Goal: Transaction & Acquisition: Purchase product/service

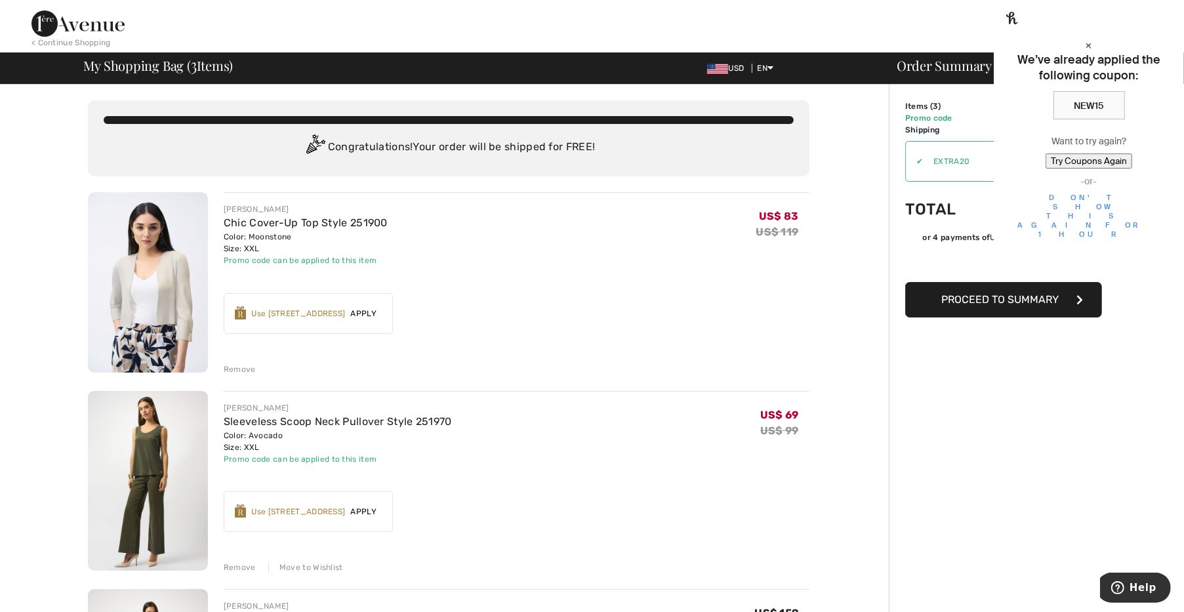
click at [1007, 286] on button "Proceed to Summary" at bounding box center [1003, 299] width 197 height 35
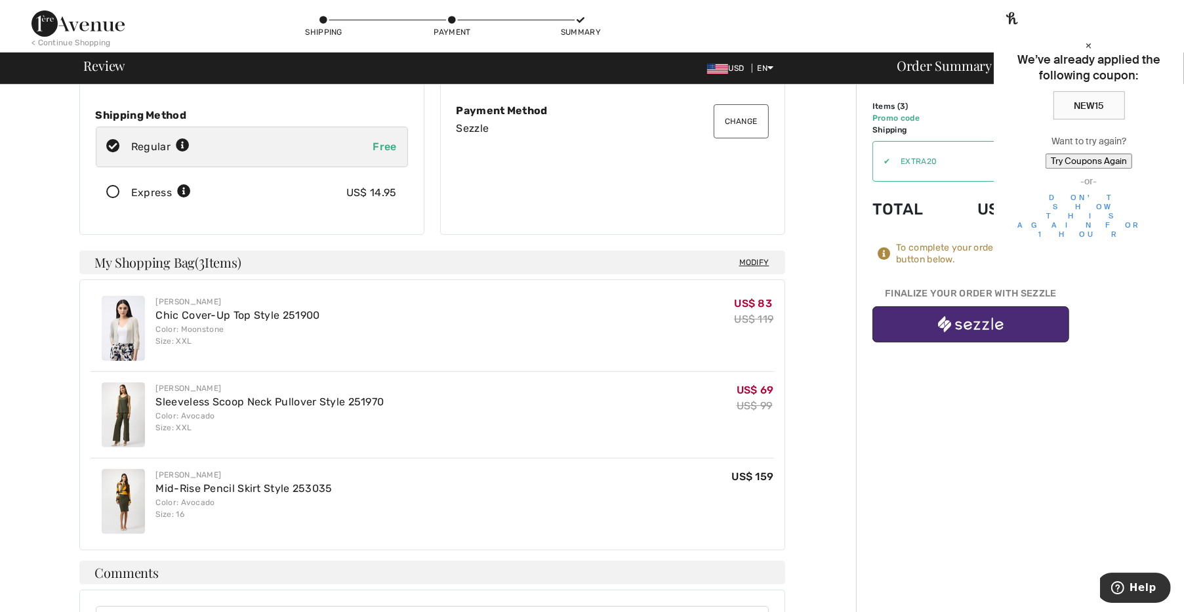
scroll to position [182, 0]
click at [952, 311] on button "button" at bounding box center [970, 324] width 197 height 36
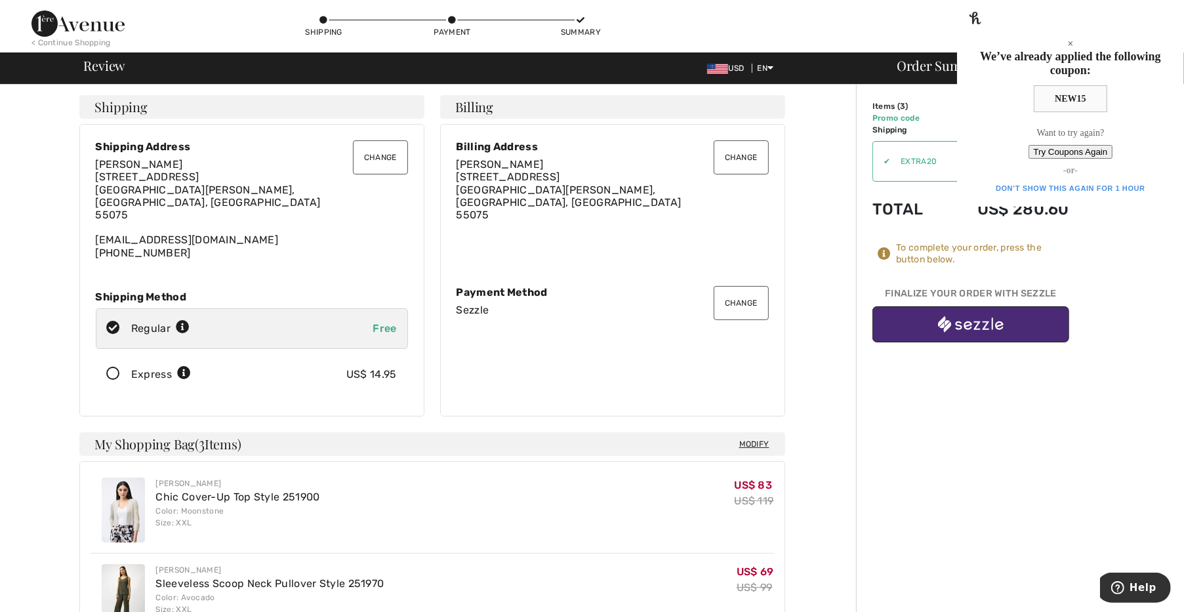
click at [754, 437] on span "Modify" at bounding box center [754, 443] width 30 height 13
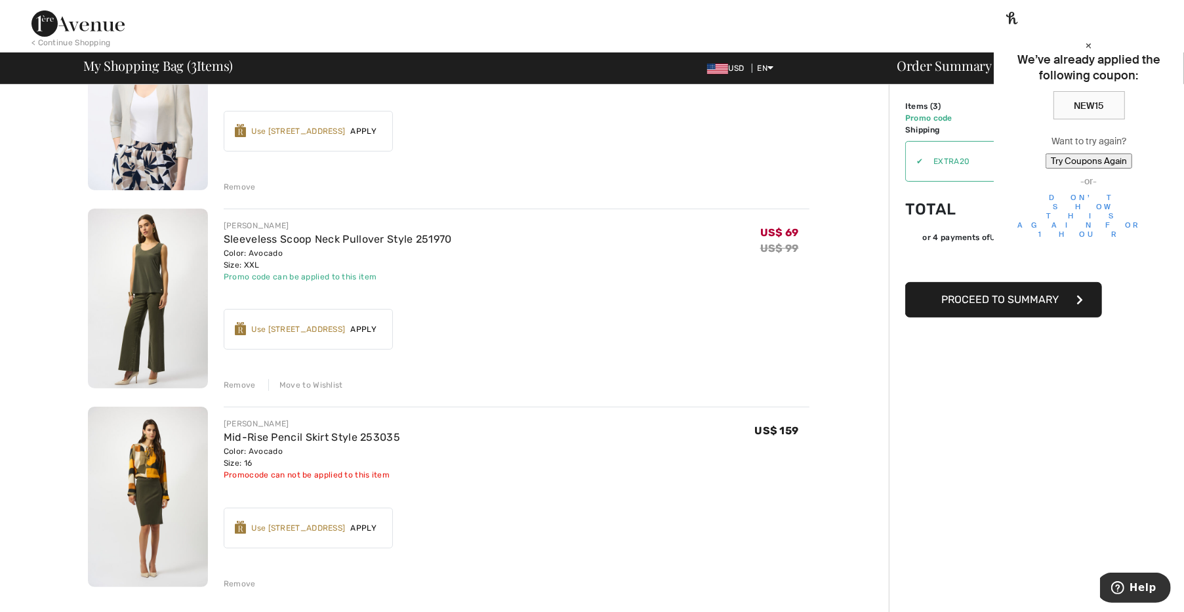
scroll to position [273, 0]
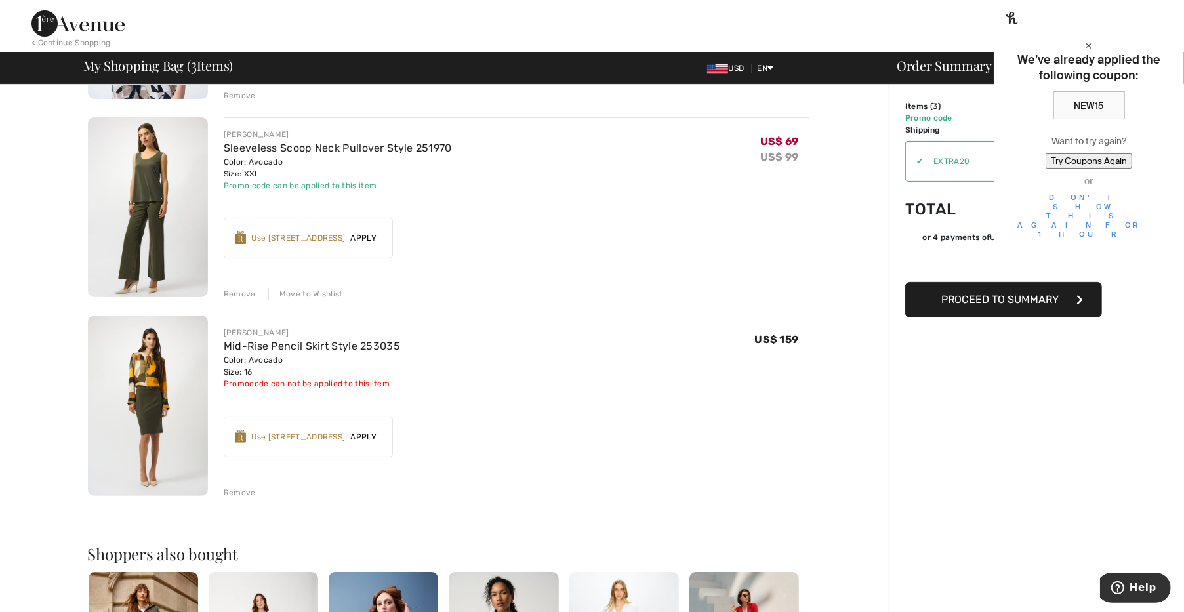
click at [239, 491] on div "Remove" at bounding box center [240, 493] width 32 height 12
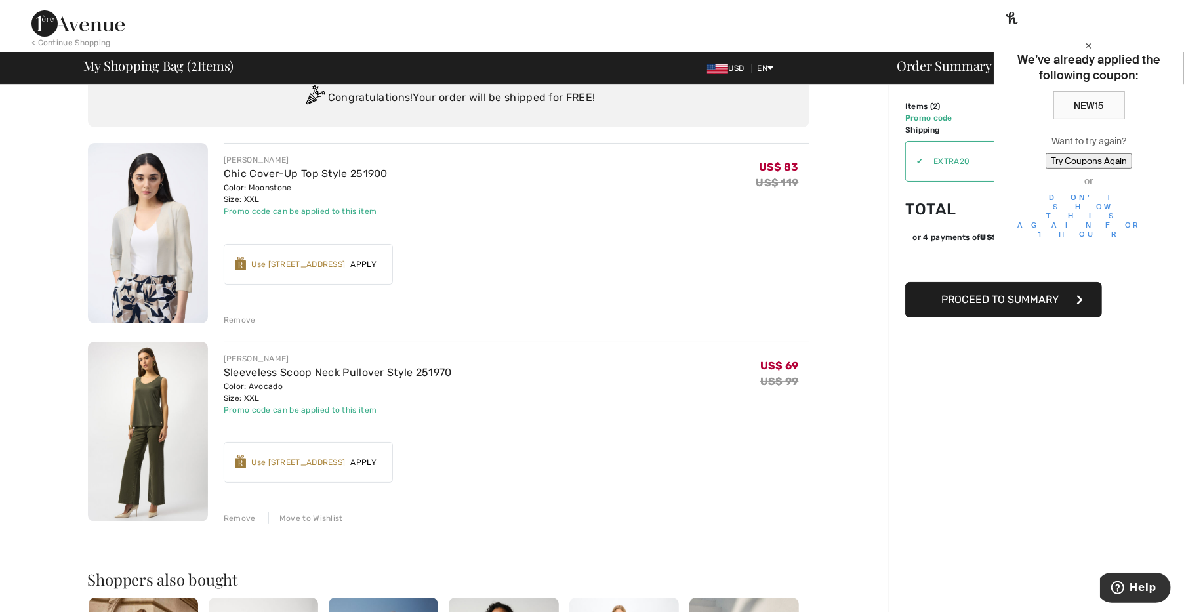
scroll to position [0, 0]
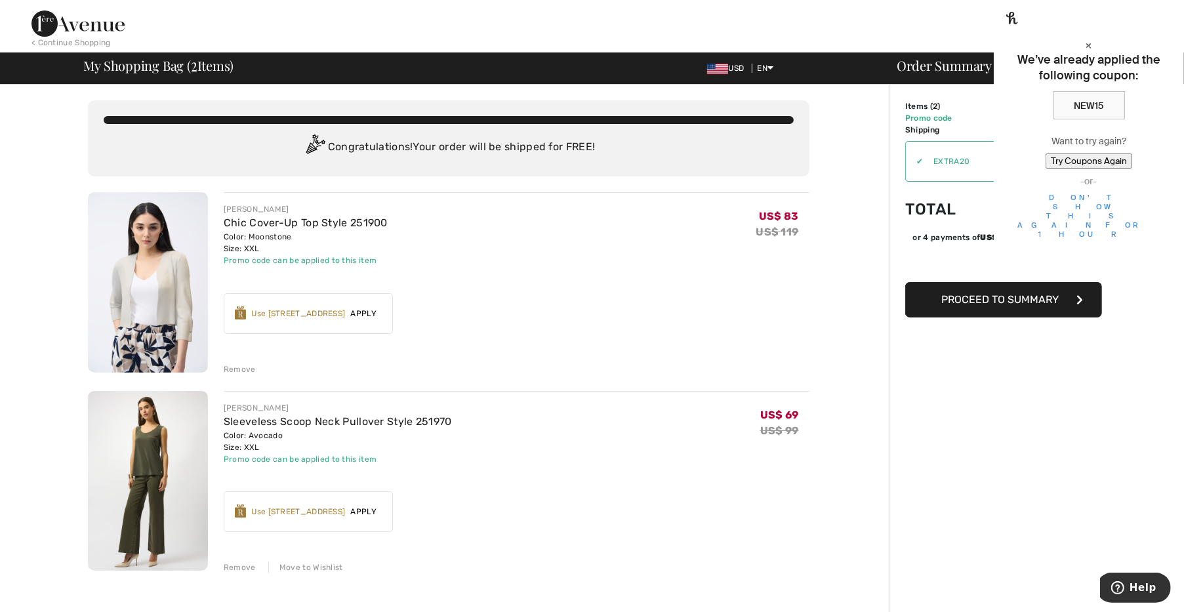
click at [932, 300] on button "Proceed to Summary" at bounding box center [1003, 299] width 197 height 35
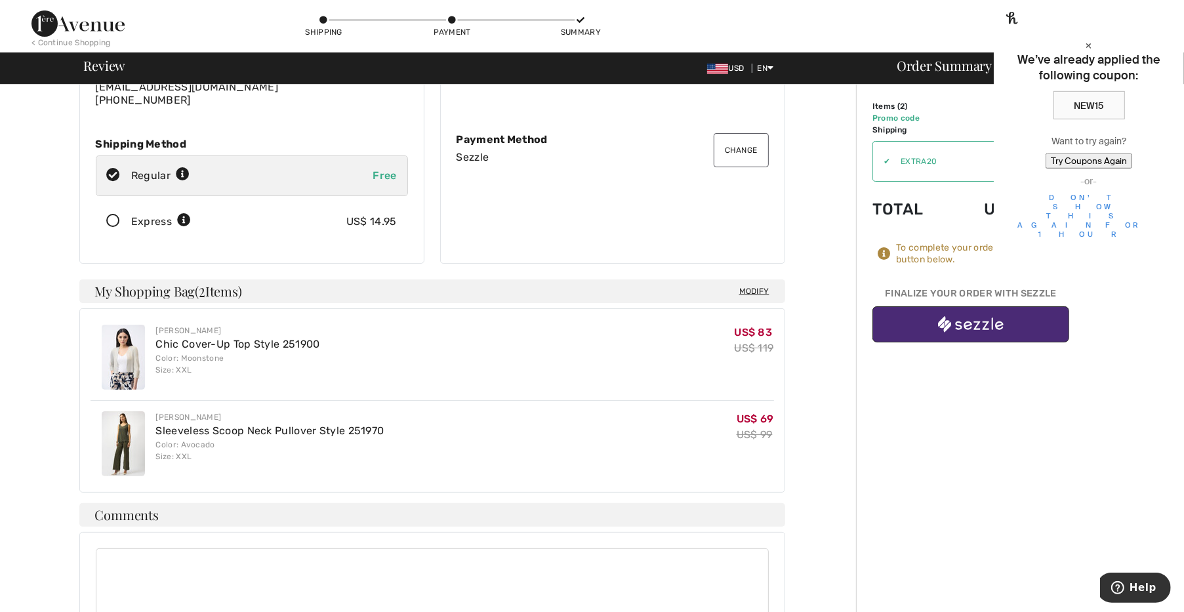
scroll to position [182, 0]
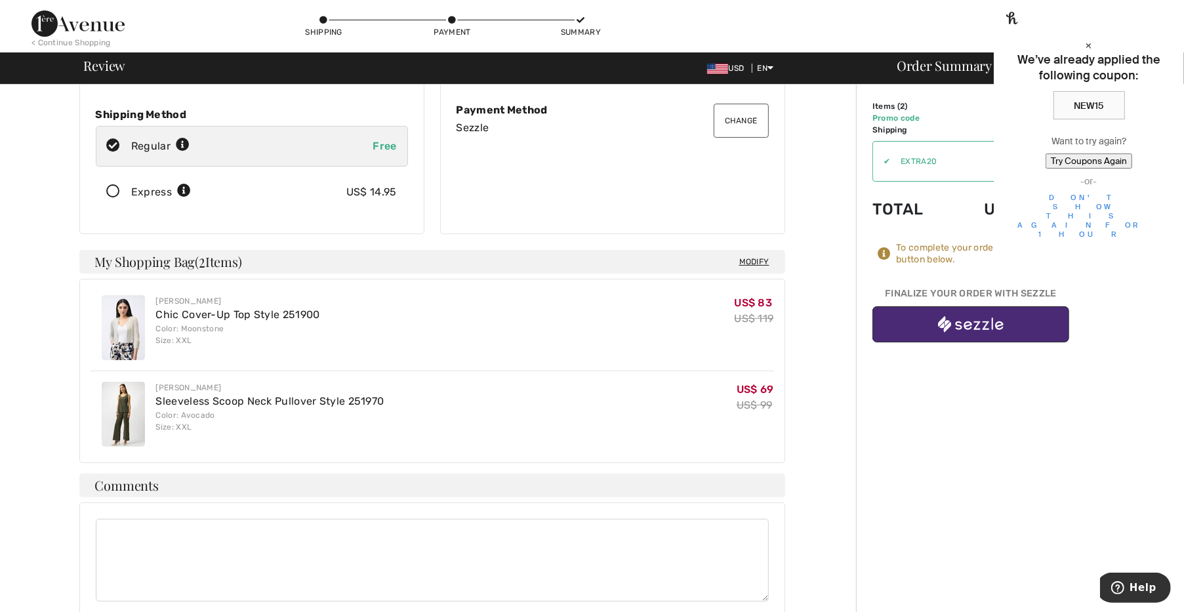
click at [883, 319] on button "button" at bounding box center [970, 324] width 197 height 36
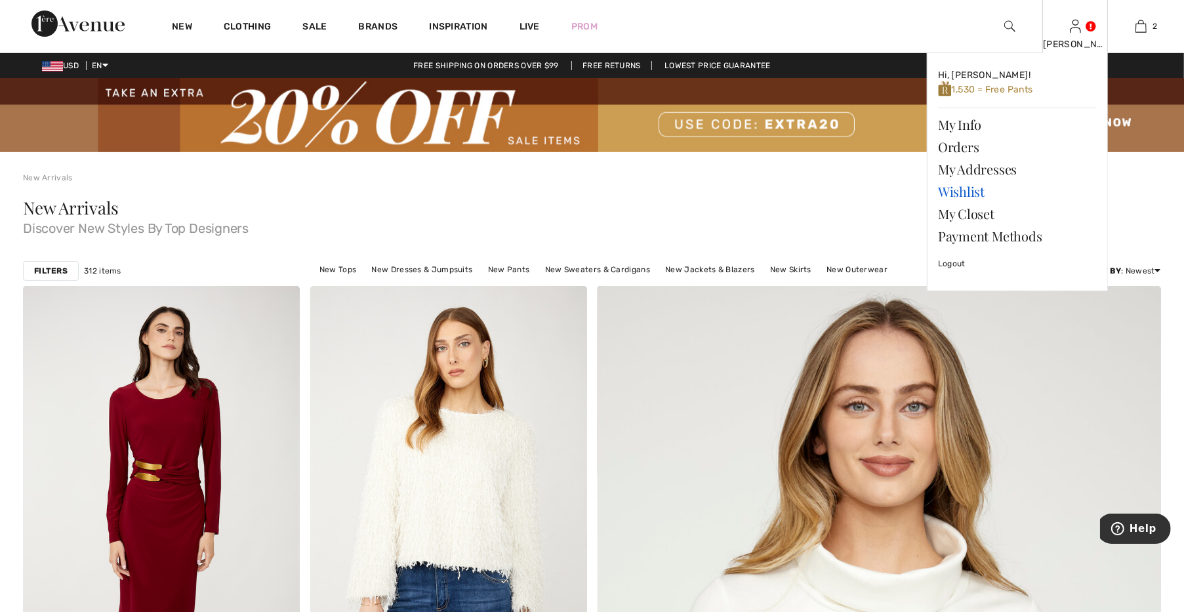
click at [952, 191] on link "Wishlist" at bounding box center [1017, 191] width 159 height 22
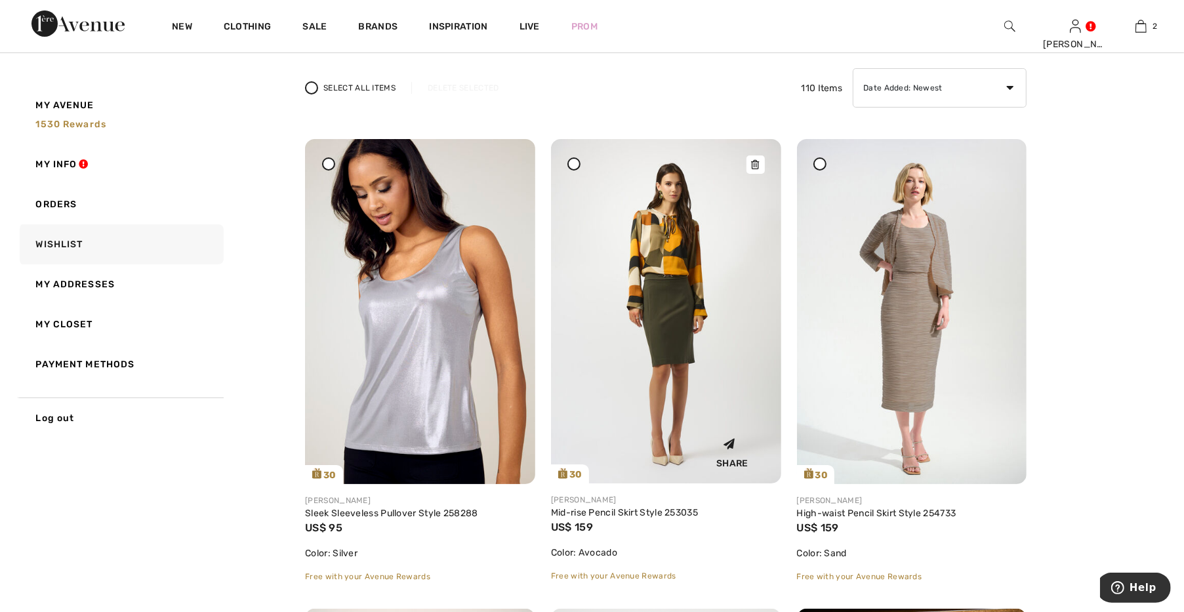
scroll to position [182, 0]
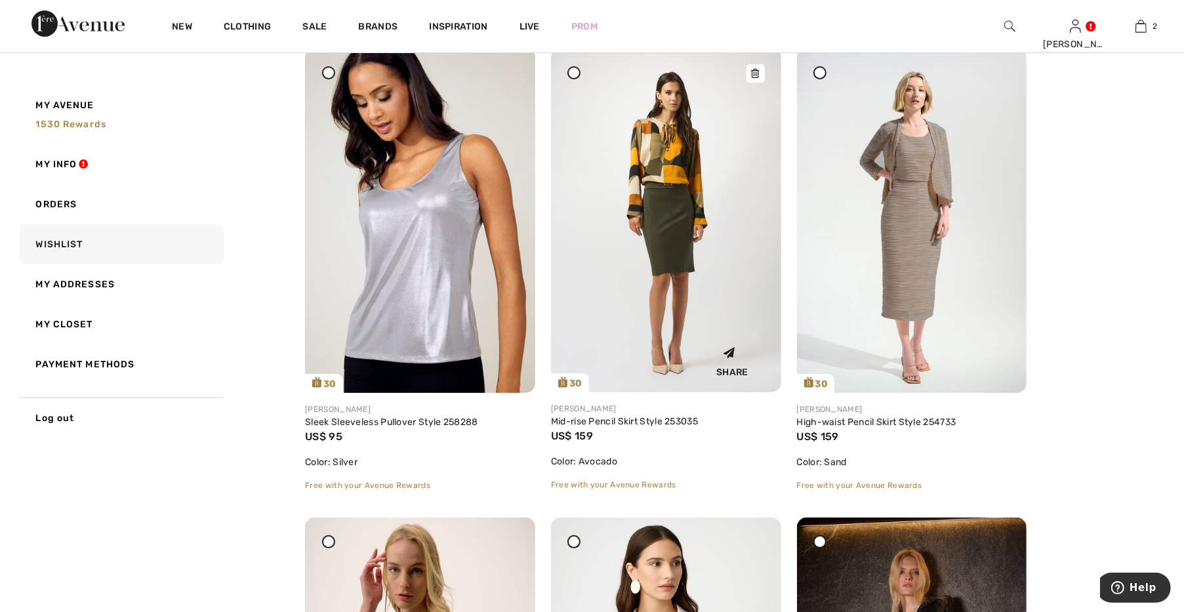
click at [681, 289] on img at bounding box center [666, 220] width 230 height 344
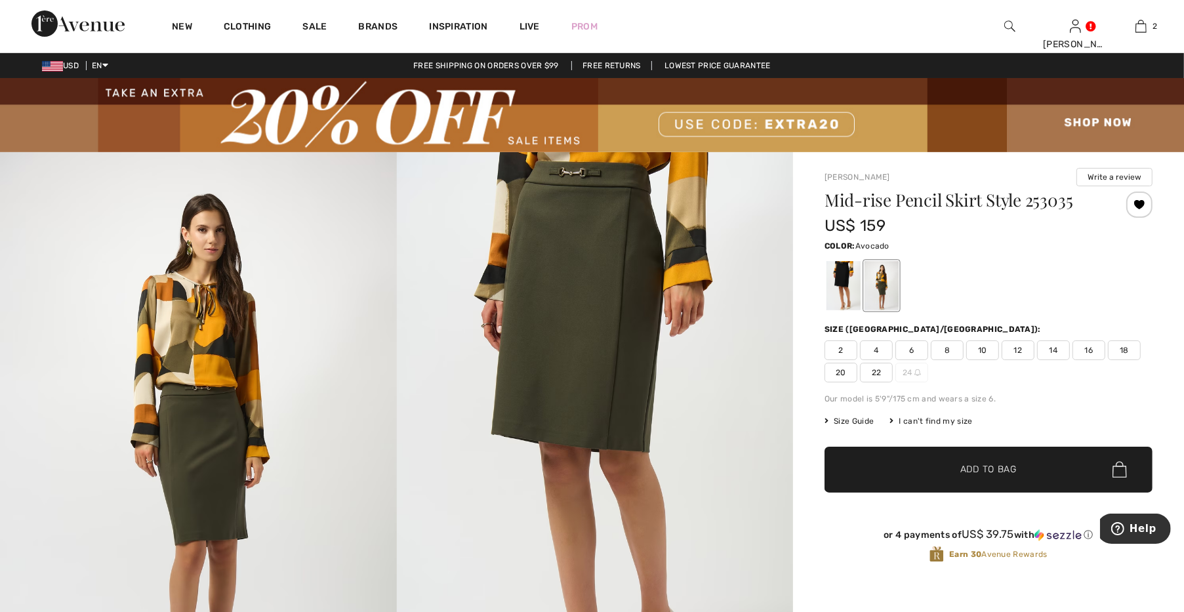
click at [1115, 355] on span "18" at bounding box center [1124, 350] width 33 height 20
click at [1098, 353] on span "16" at bounding box center [1088, 350] width 33 height 20
click at [1024, 455] on span "✔ Added to Bag Add to Bag" at bounding box center [988, 470] width 328 height 46
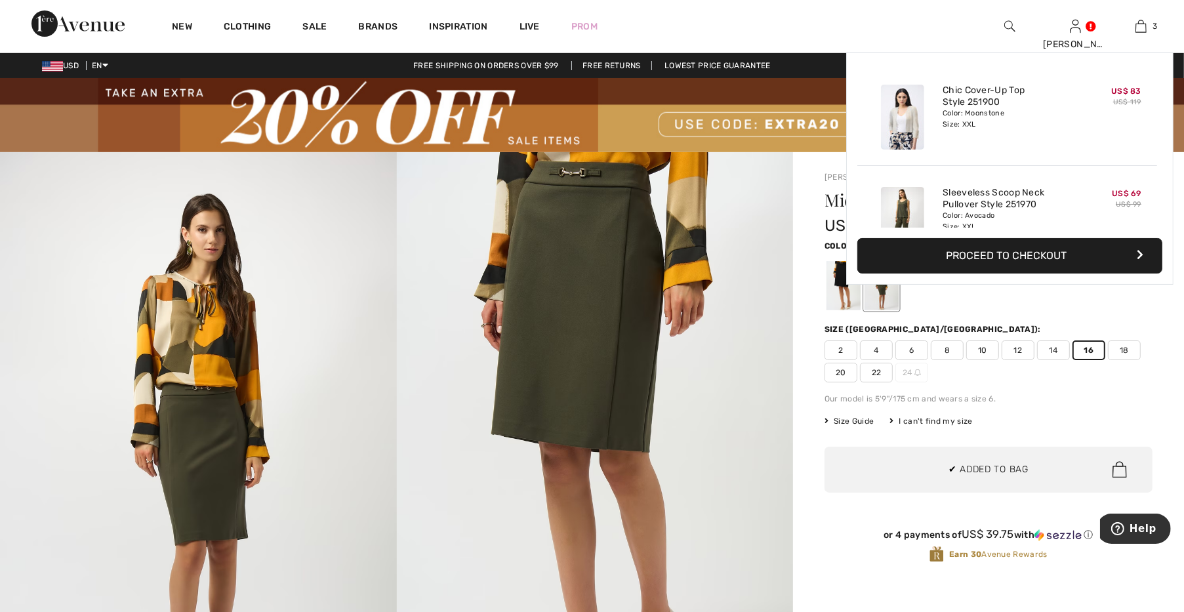
scroll to position [142, 0]
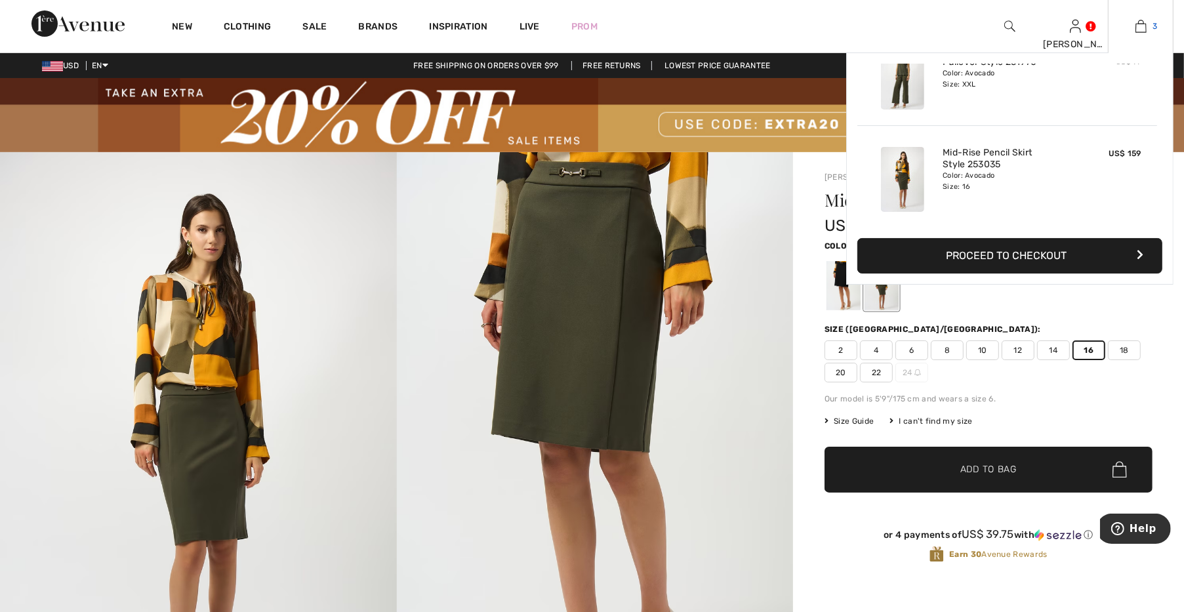
click at [1145, 27] on img at bounding box center [1140, 26] width 11 height 16
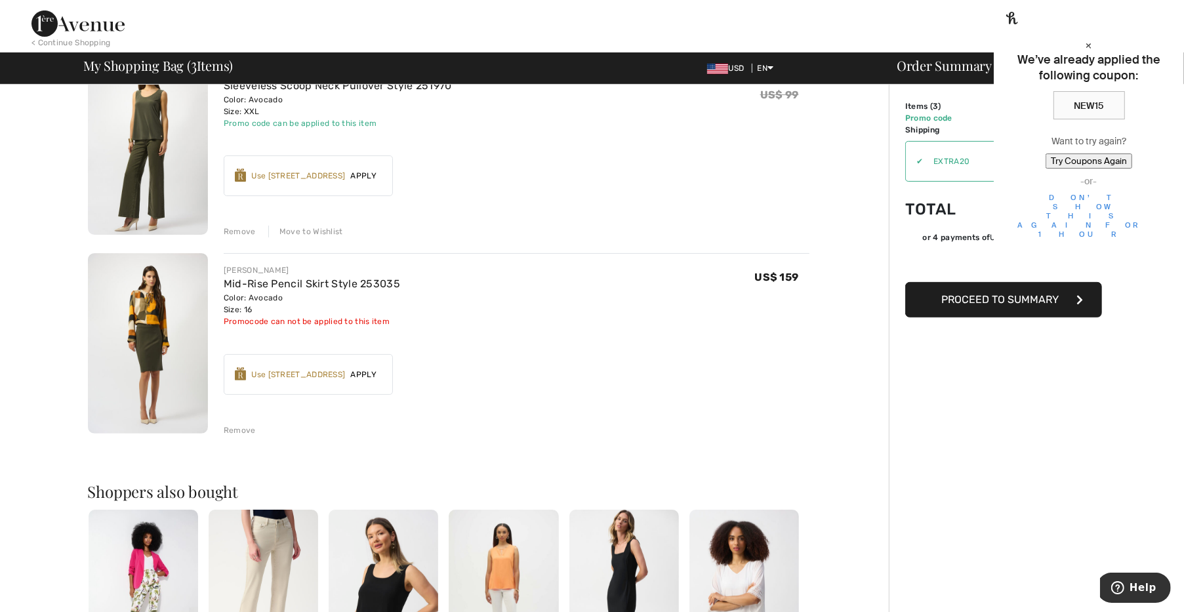
scroll to position [365, 0]
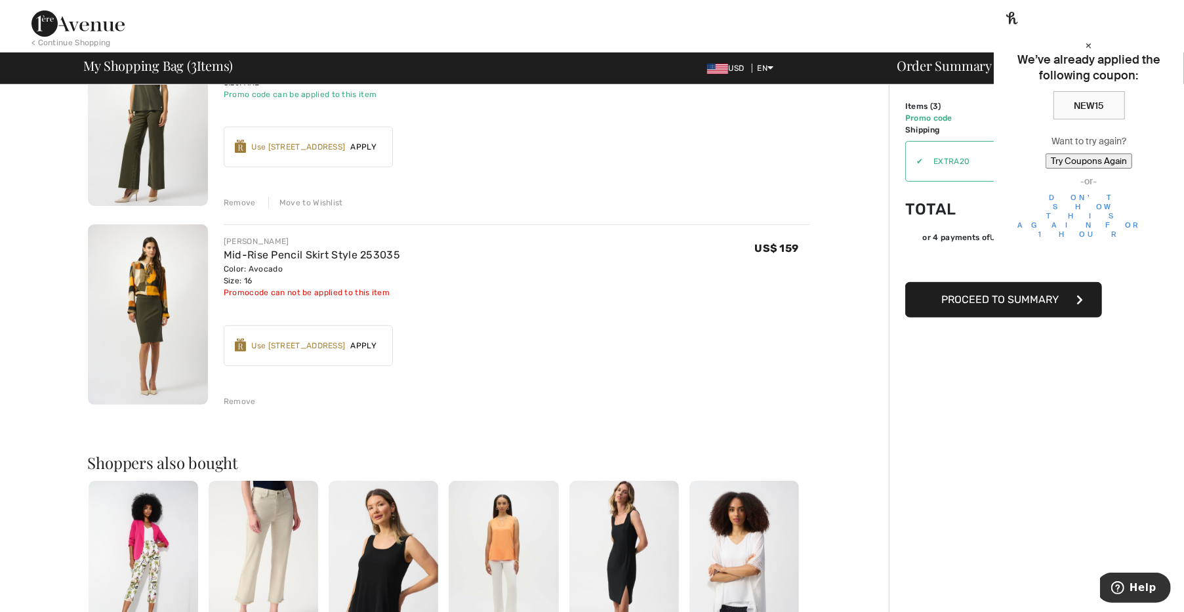
click at [940, 298] on button "Proceed to Summary" at bounding box center [1003, 299] width 197 height 35
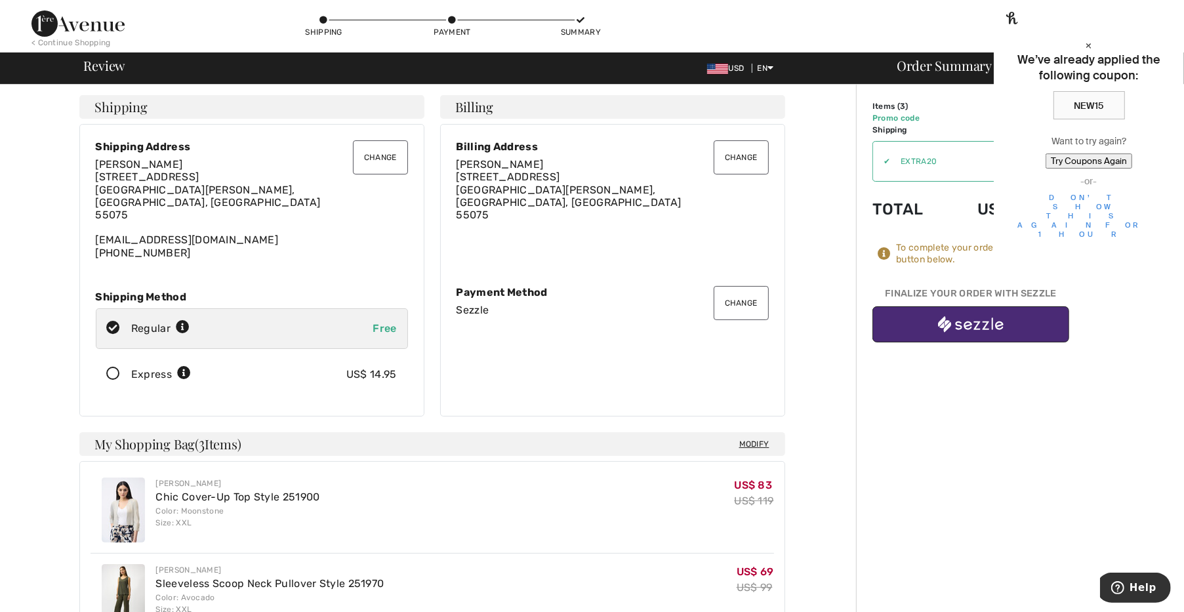
click at [944, 328] on img "button" at bounding box center [971, 324] width 66 height 16
click at [92, 38] on div "< Continue Shopping" at bounding box center [70, 43] width 79 height 12
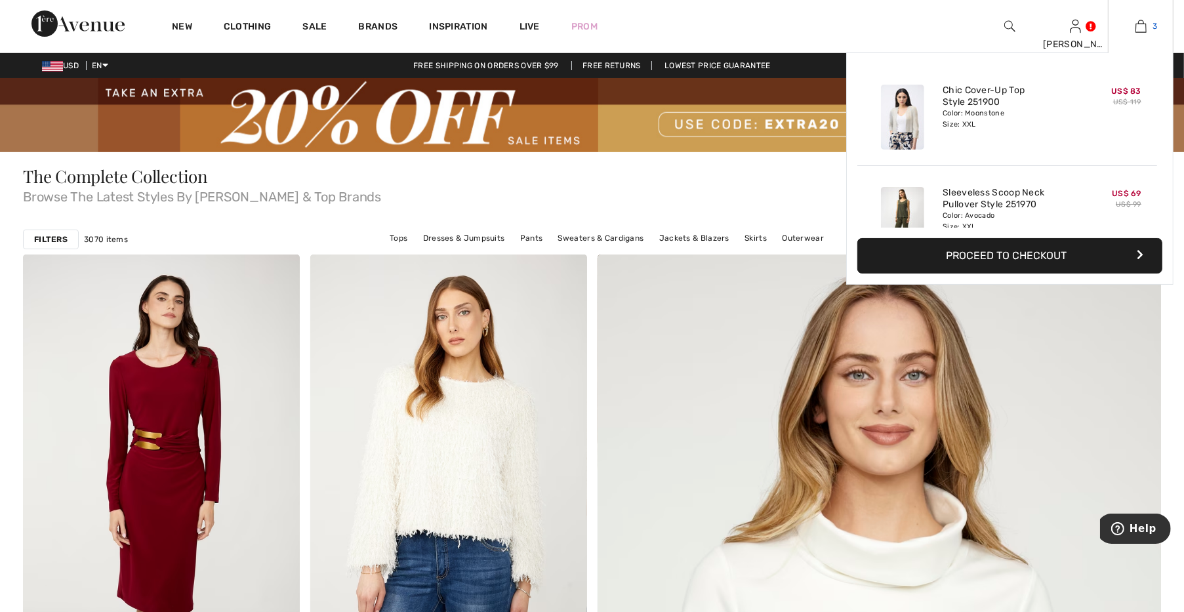
click at [1142, 31] on img at bounding box center [1140, 26] width 11 height 16
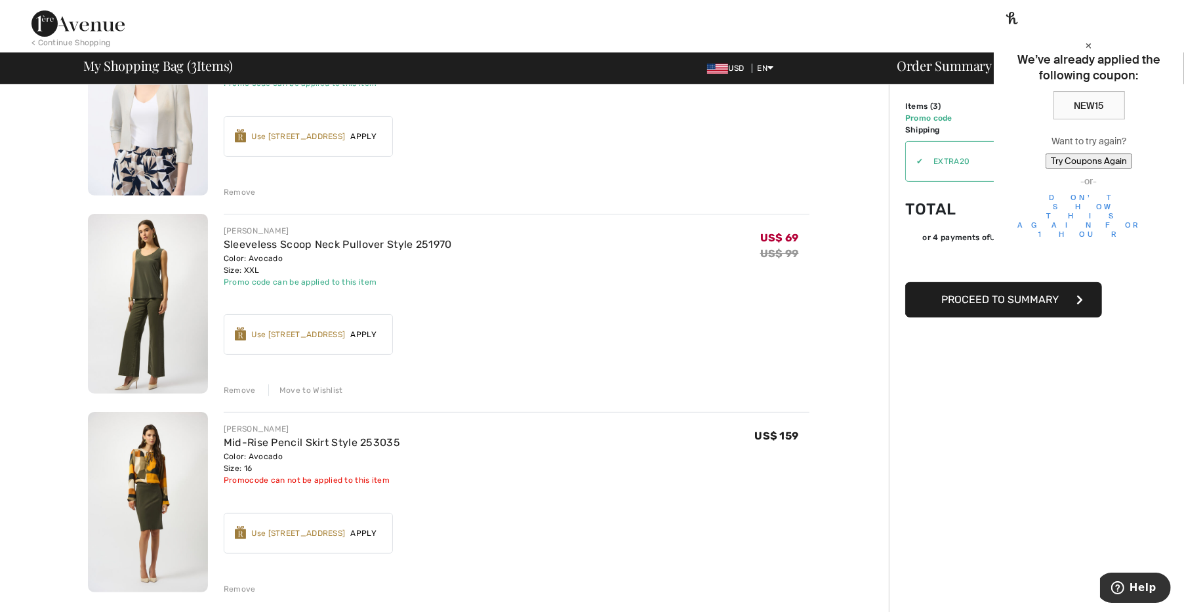
scroll to position [182, 0]
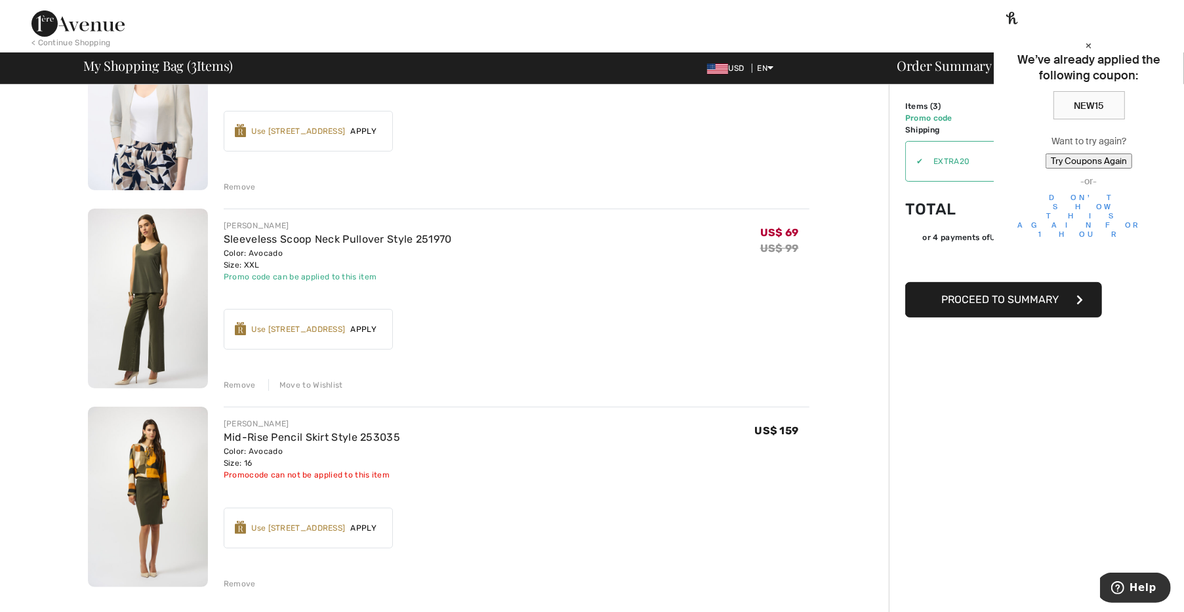
click at [247, 584] on div "Remove" at bounding box center [240, 584] width 32 height 12
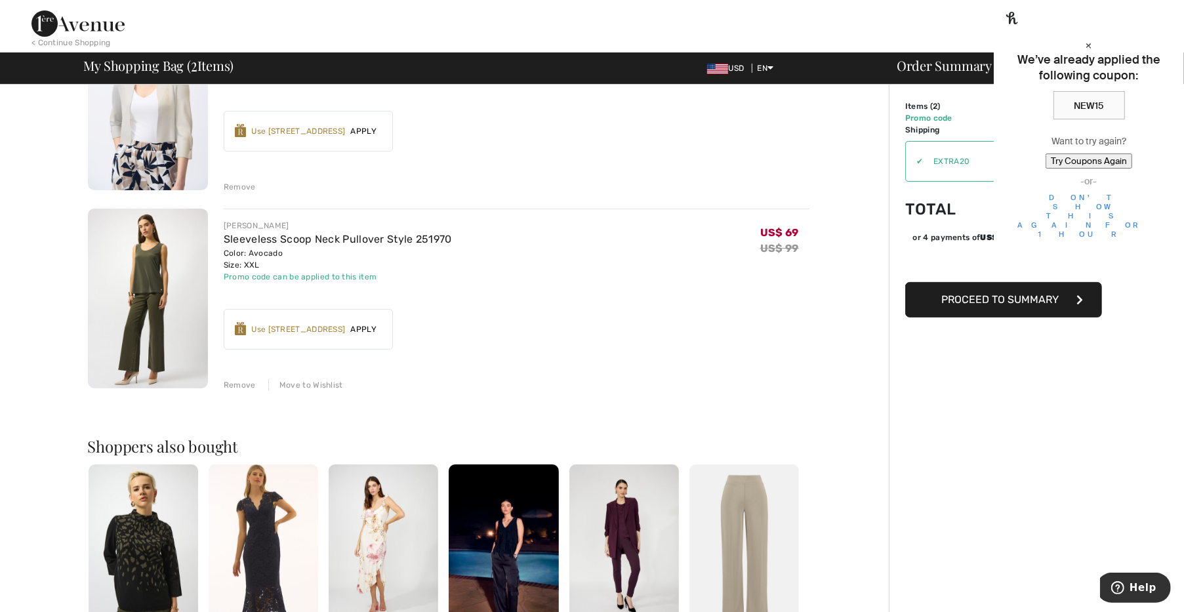
click at [961, 302] on span "Proceed to Summary" at bounding box center [1000, 299] width 117 height 12
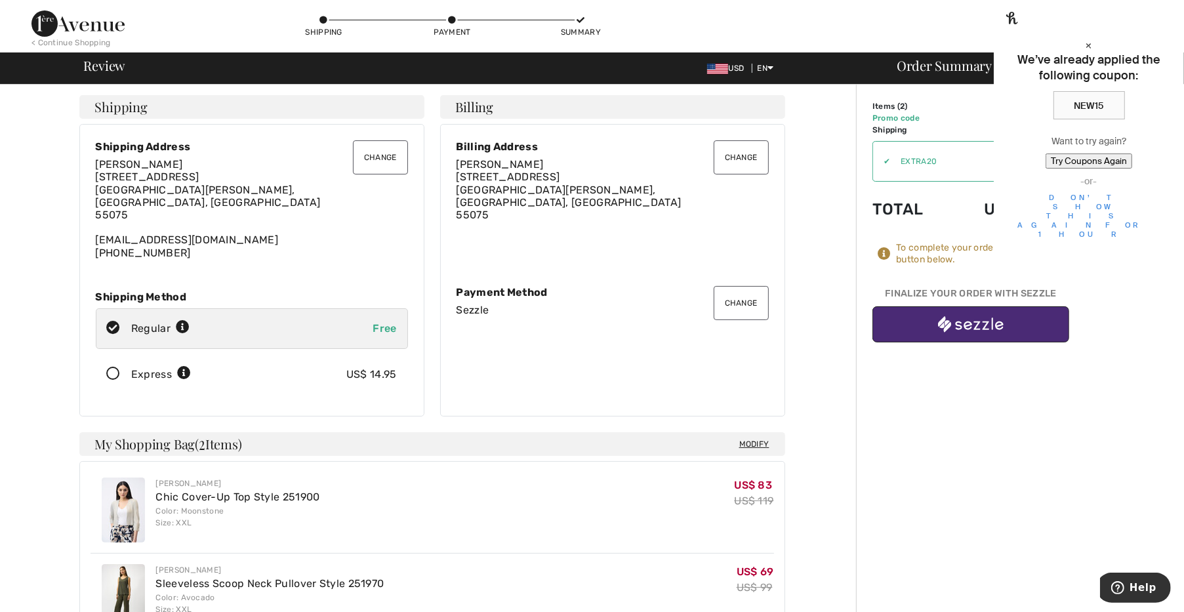
click at [940, 316] on button "button" at bounding box center [970, 324] width 197 height 36
